Goal: Task Accomplishment & Management: Complete application form

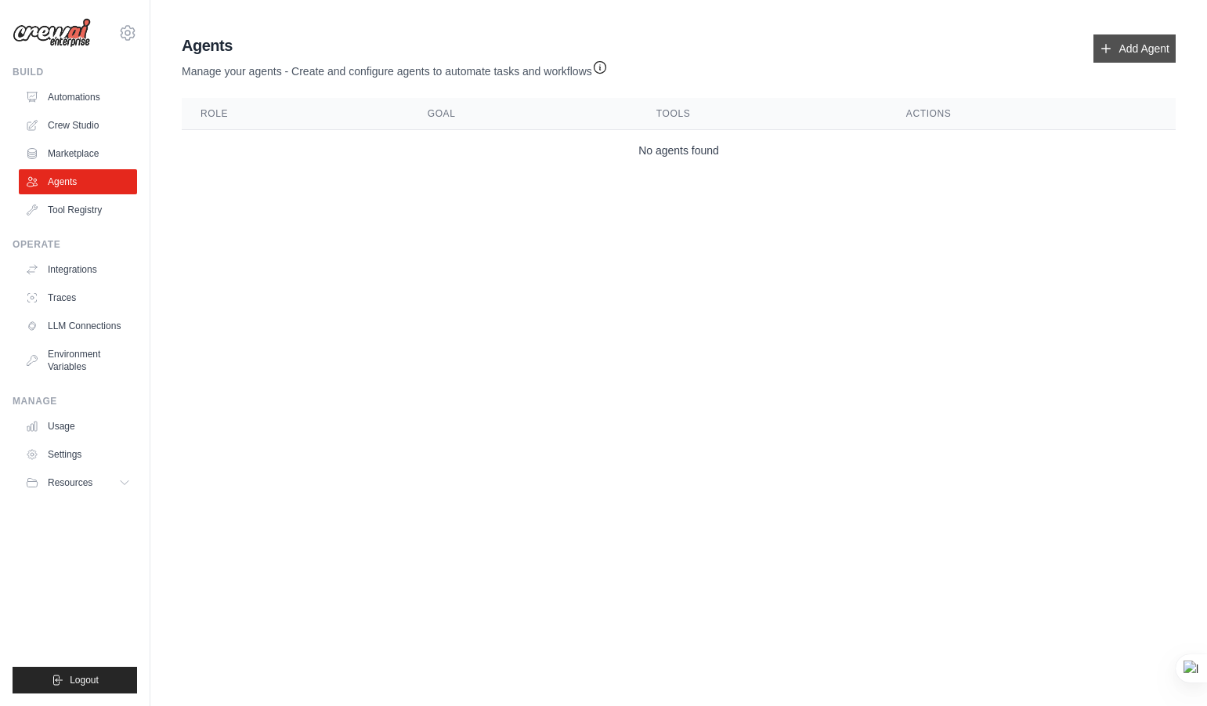
click at [1106, 54] on icon at bounding box center [1106, 48] width 13 height 13
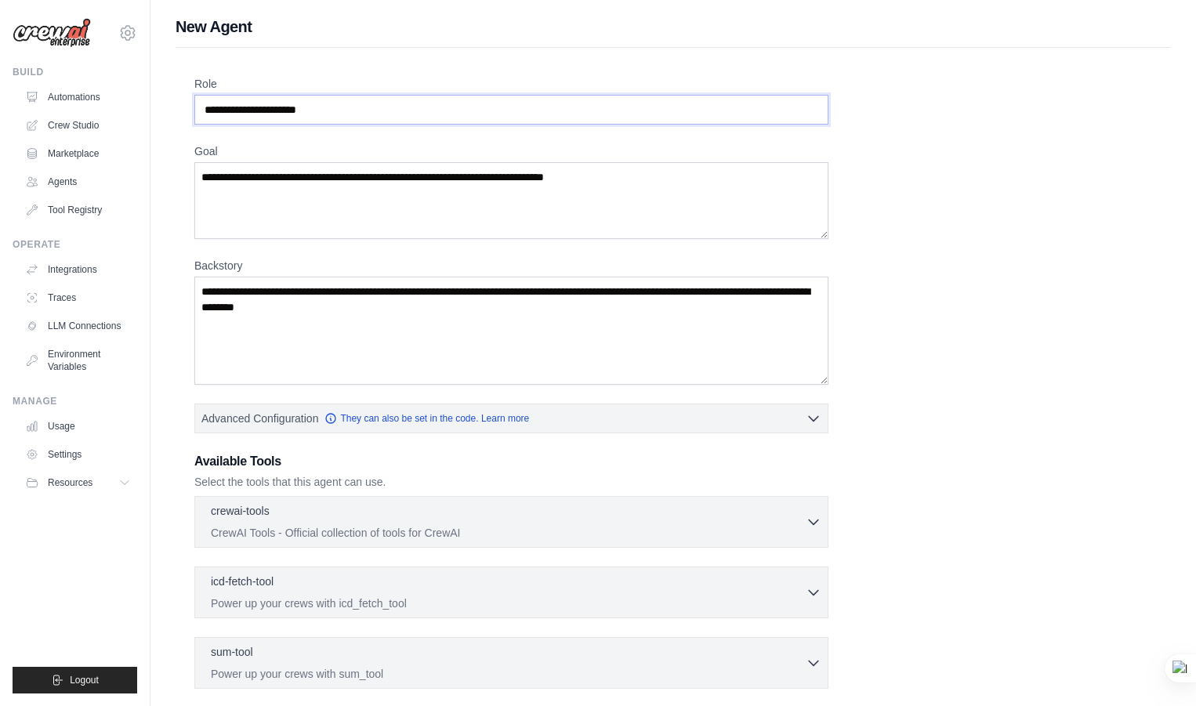
drag, startPoint x: 342, startPoint y: 114, endPoint x: 0, endPoint y: 101, distance: 341.8
click at [0, 101] on div "[EMAIL_ADDRESS][DOMAIN_NAME] Settings Build Automations Crew Studio" at bounding box center [598, 455] width 1196 height 911
drag, startPoint x: 367, startPoint y: 107, endPoint x: 123, endPoint y: 106, distance: 243.7
click at [123, 106] on div "[EMAIL_ADDRESS][DOMAIN_NAME] Settings Build Automations Crew Studio" at bounding box center [598, 455] width 1196 height 911
type input "*"
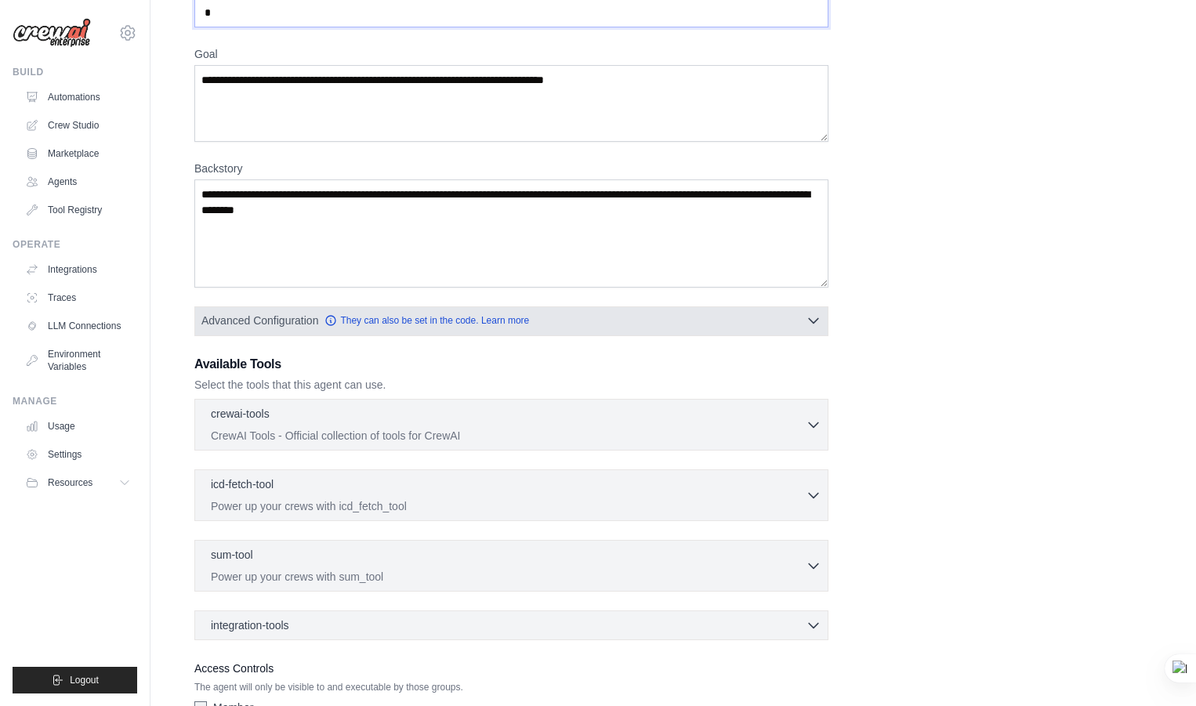
scroll to position [205, 0]
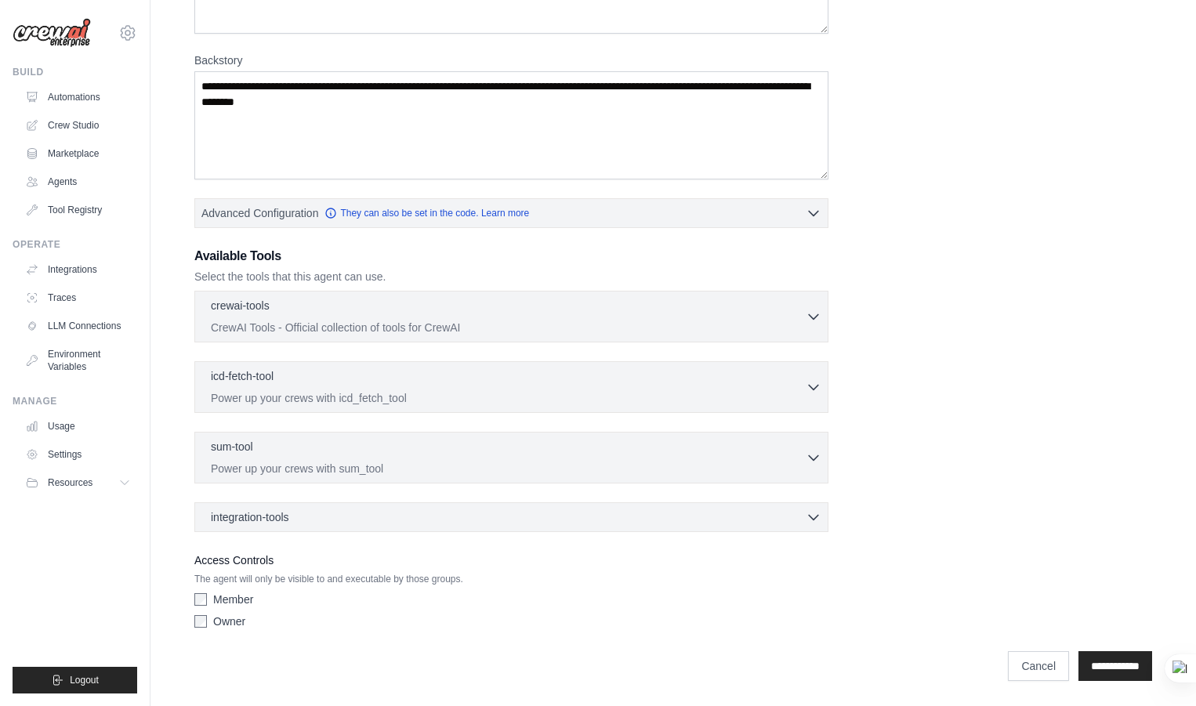
type input "*"
click at [202, 628] on div "Owner" at bounding box center [511, 621] width 634 height 16
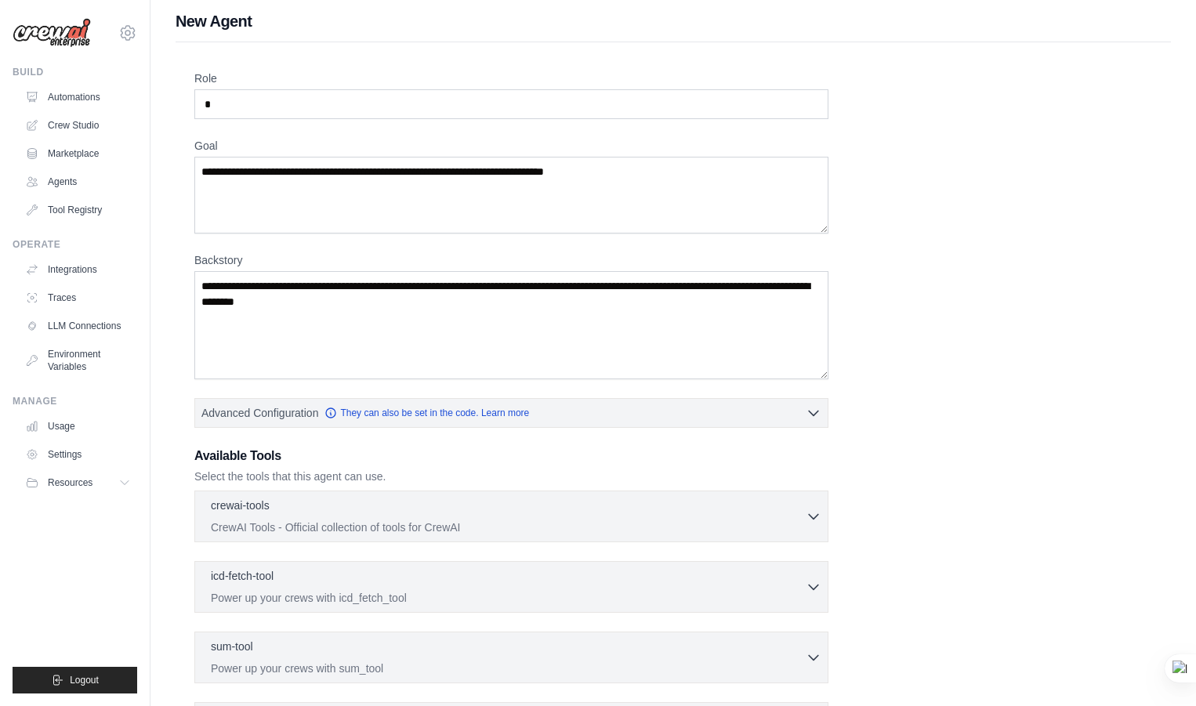
scroll to position [0, 0]
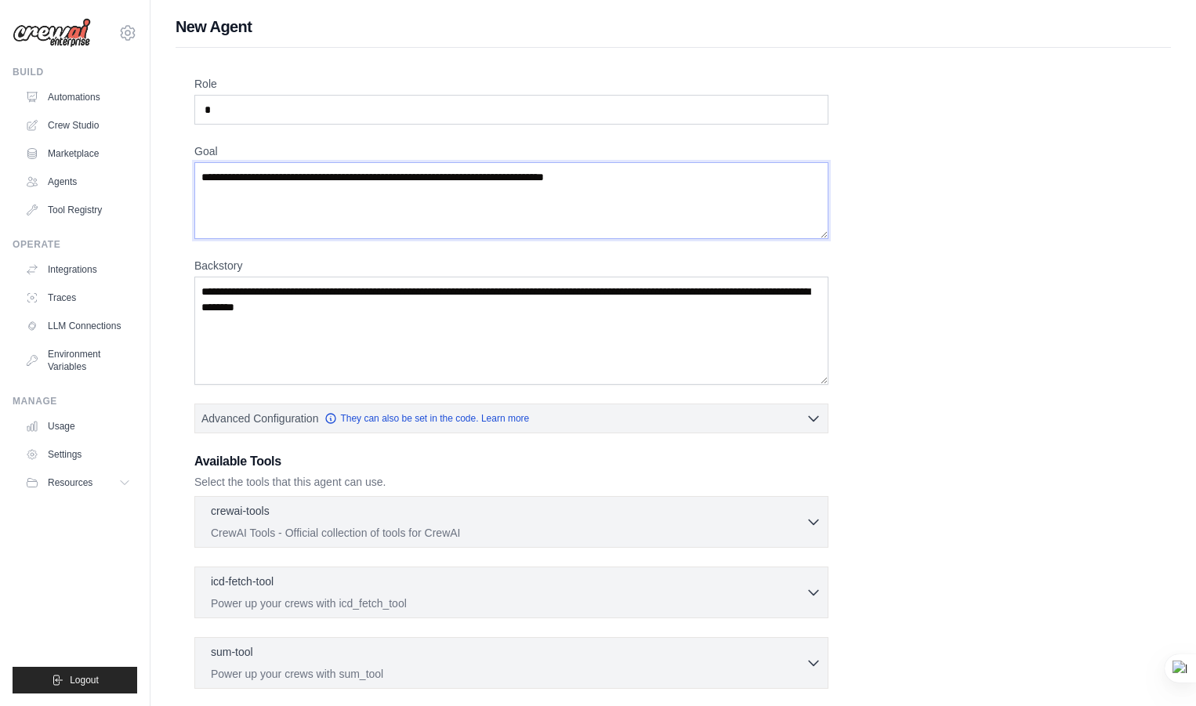
click at [299, 197] on textarea "Goal" at bounding box center [511, 200] width 634 height 77
drag, startPoint x: 635, startPoint y: 185, endPoint x: 322, endPoint y: 165, distance: 313.2
click at [322, 165] on textarea "Goal" at bounding box center [511, 200] width 634 height 77
